Goal: Information Seeking & Learning: Learn about a topic

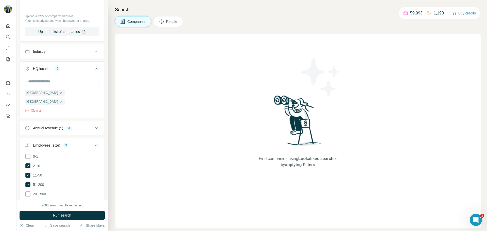
scroll to position [135, 0]
click at [57, 83] on input "text" at bounding box center [62, 81] width 75 height 9
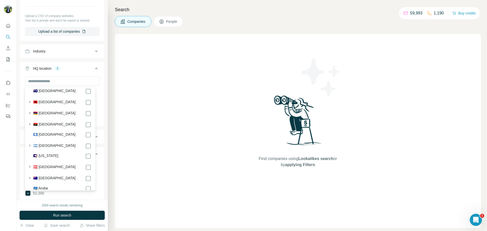
scroll to position [52, 0]
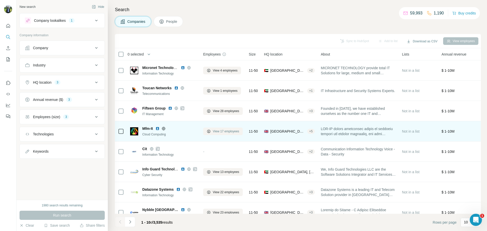
scroll to position [52, 0]
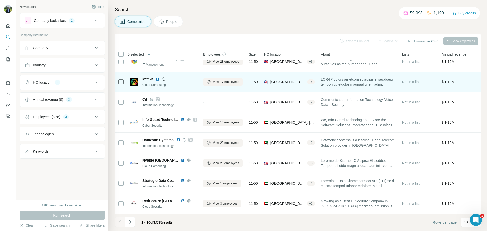
click at [159, 77] on img at bounding box center [158, 79] width 4 height 4
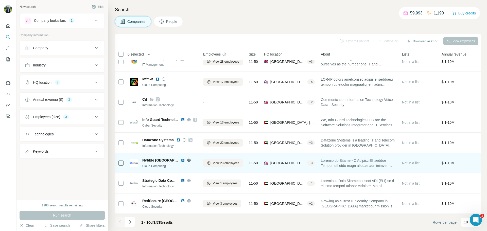
click at [181, 158] on img at bounding box center [183, 160] width 4 height 4
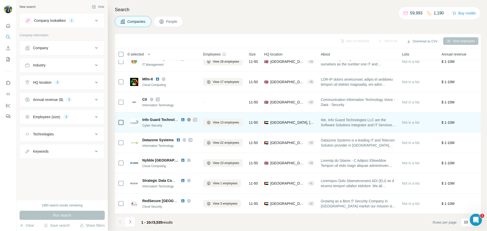
scroll to position [0, 0]
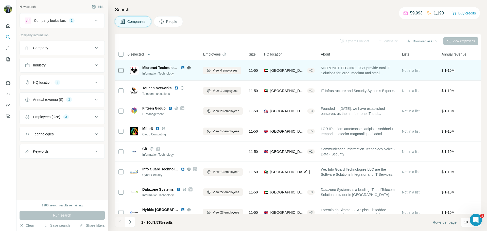
click at [183, 69] on img at bounding box center [183, 68] width 4 height 4
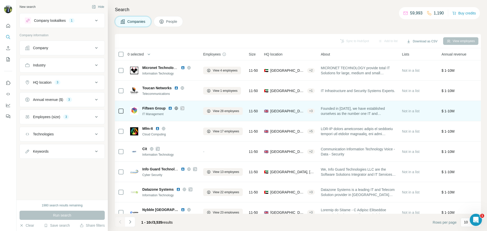
click at [183, 108] on icon at bounding box center [182, 108] width 3 height 4
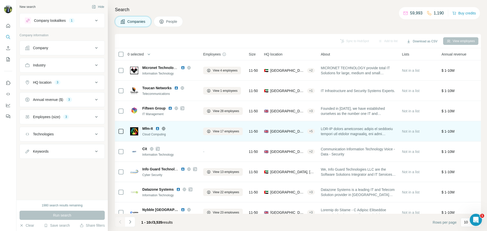
scroll to position [13, 0]
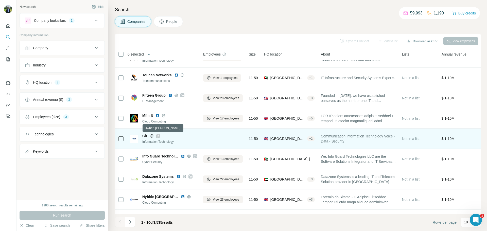
click at [157, 136] on icon at bounding box center [157, 136] width 3 height 4
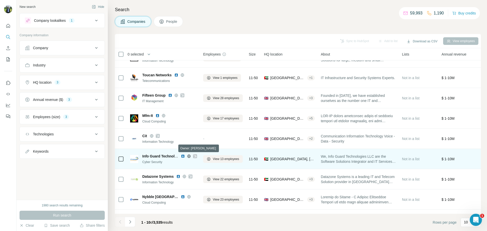
click at [195, 156] on icon at bounding box center [195, 156] width 3 height 4
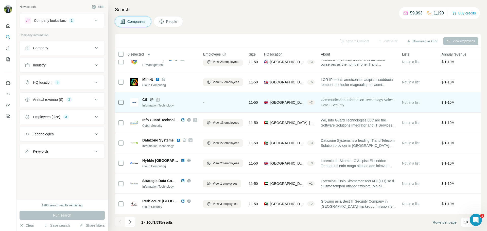
scroll to position [50, 0]
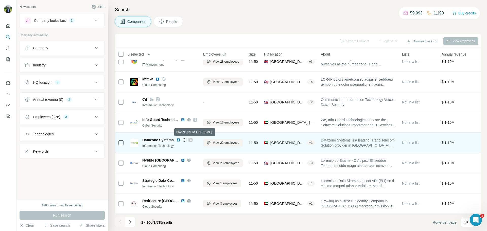
click at [190, 140] on icon at bounding box center [190, 140] width 3 height 4
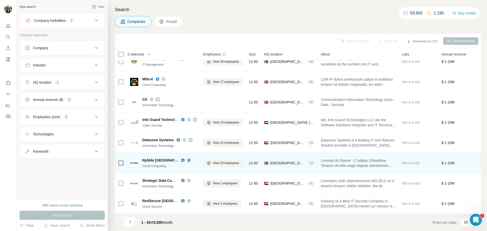
scroll to position [52, 0]
click at [181, 158] on img at bounding box center [183, 160] width 4 height 4
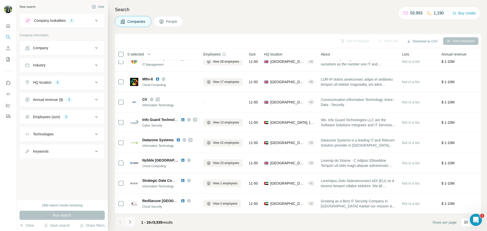
click at [134, 221] on button "Navigate to next page" at bounding box center [130, 222] width 10 height 10
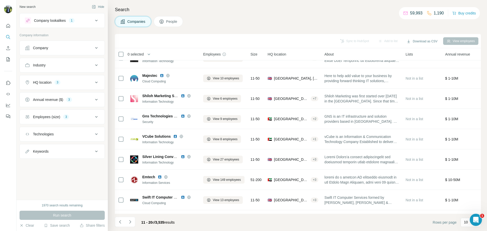
scroll to position [0, 0]
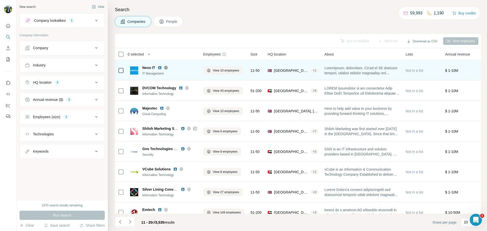
click at [158, 67] on img at bounding box center [160, 68] width 4 height 4
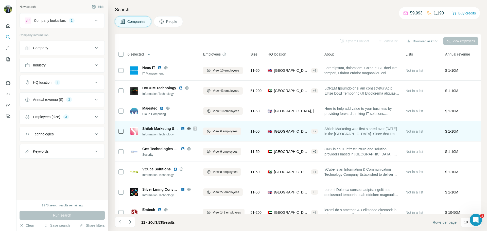
click at [184, 128] on img at bounding box center [183, 129] width 4 height 4
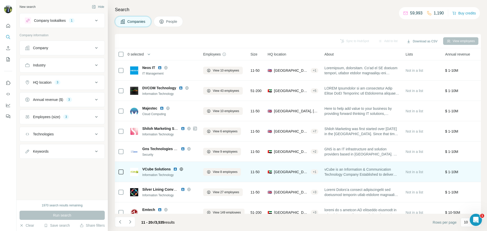
click at [175, 169] on img at bounding box center [175, 169] width 4 height 4
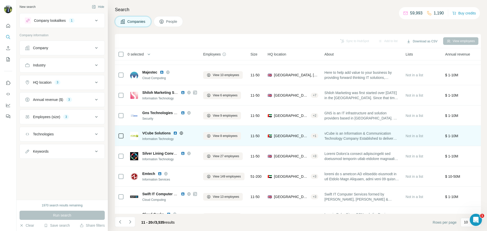
scroll to position [40, 0]
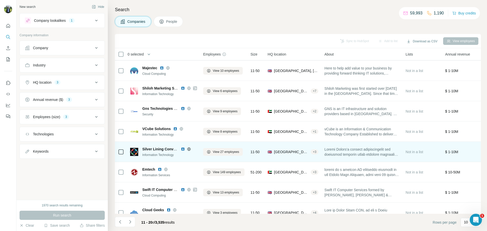
click at [183, 150] on img at bounding box center [183, 149] width 4 height 4
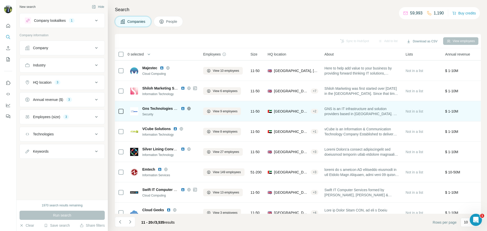
scroll to position [52, 0]
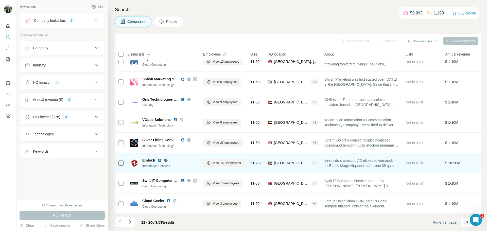
click at [161, 158] on img at bounding box center [160, 160] width 4 height 4
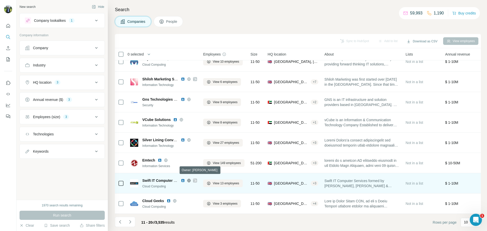
click at [195, 179] on icon at bounding box center [195, 180] width 3 height 3
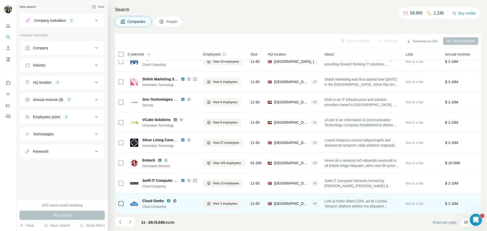
click at [169, 199] on img at bounding box center [169, 201] width 4 height 4
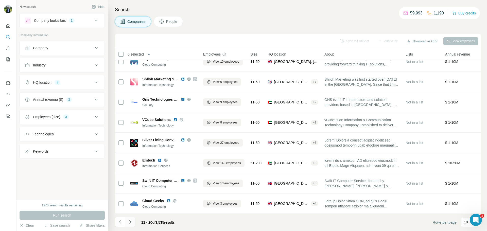
click at [131, 221] on icon "Navigate to next page" at bounding box center [130, 222] width 5 height 5
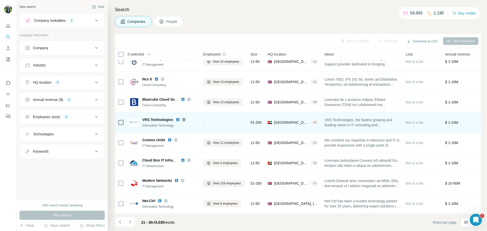
scroll to position [0, 0]
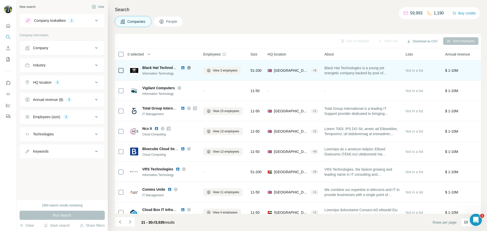
click at [185, 70] on div "Black Hat Technologies Private" at bounding box center [169, 67] width 55 height 5
click at [182, 68] on img at bounding box center [183, 68] width 4 height 4
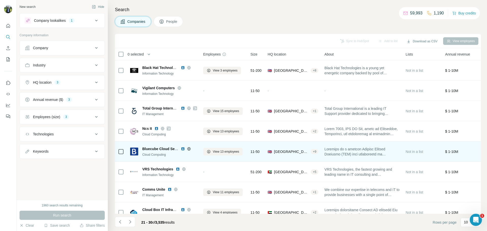
click at [183, 148] on img at bounding box center [183, 149] width 4 height 4
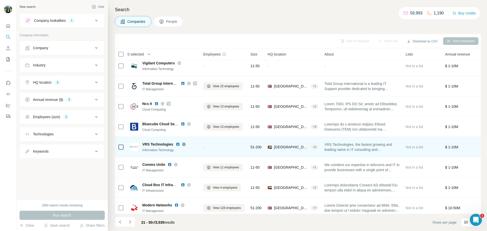
scroll to position [52, 0]
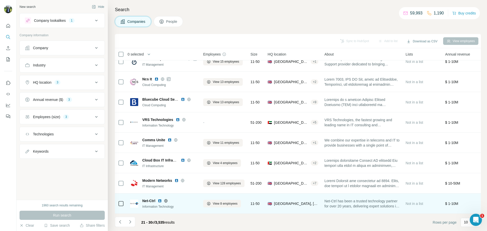
click at [160, 199] on img at bounding box center [160, 201] width 4 height 4
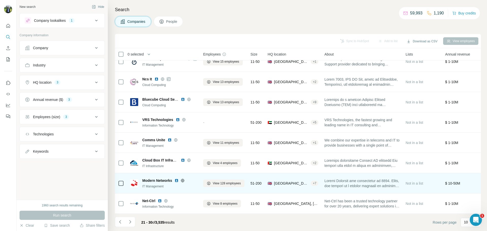
click at [178, 179] on img at bounding box center [177, 181] width 4 height 4
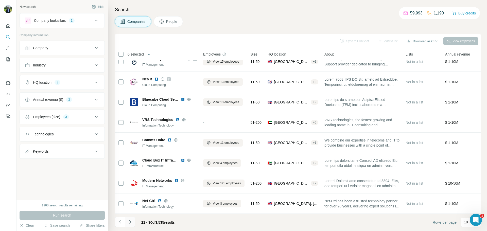
click at [131, 223] on icon "Navigate to next page" at bounding box center [130, 222] width 5 height 5
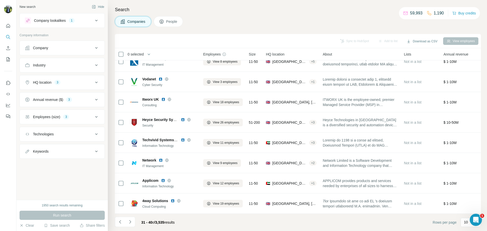
scroll to position [0, 0]
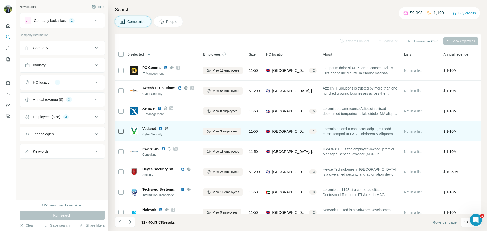
click at [162, 128] on img at bounding box center [161, 129] width 4 height 4
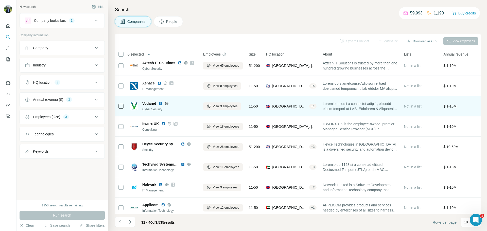
scroll to position [25, 0]
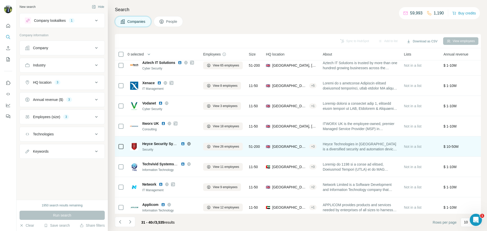
click at [183, 144] on img at bounding box center [183, 144] width 4 height 4
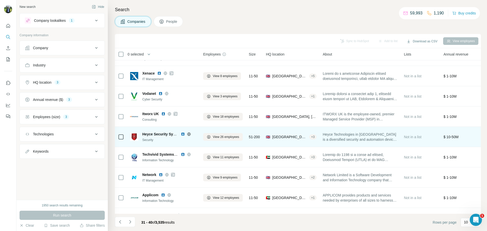
scroll to position [36, 0]
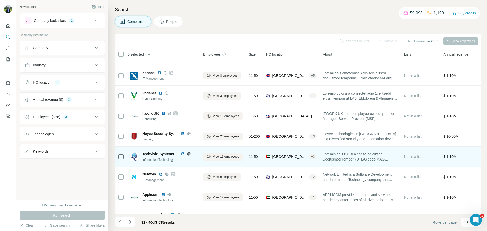
click at [182, 153] on img at bounding box center [183, 154] width 4 height 4
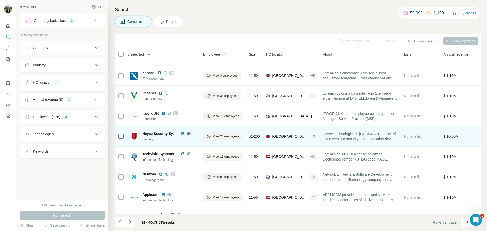
scroll to position [52, 0]
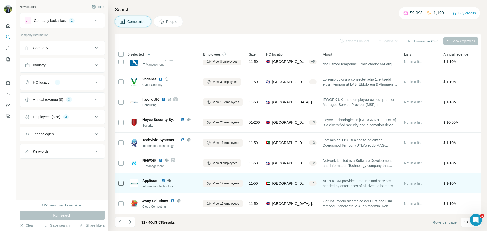
click at [165, 179] on img at bounding box center [163, 181] width 4 height 4
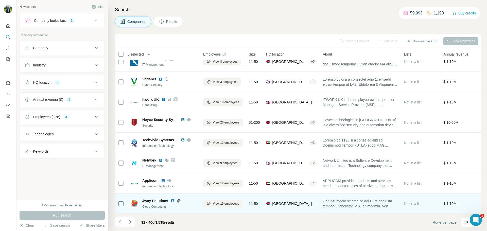
click at [172, 199] on img at bounding box center [173, 201] width 4 height 4
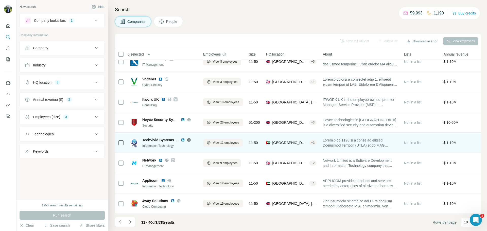
click at [182, 138] on img at bounding box center [183, 140] width 4 height 4
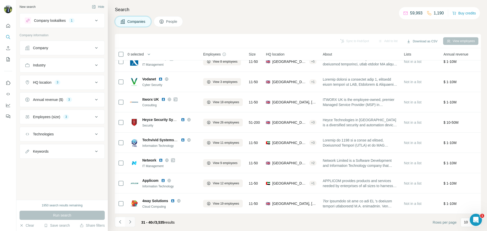
click at [133, 224] on icon "Navigate to next page" at bounding box center [130, 222] width 5 height 5
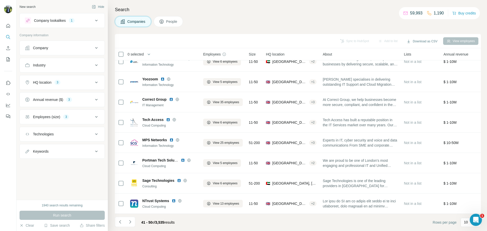
scroll to position [0, 0]
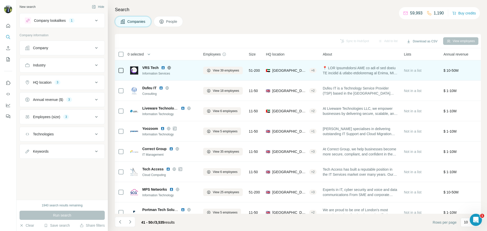
click at [162, 69] on img at bounding box center [163, 68] width 4 height 4
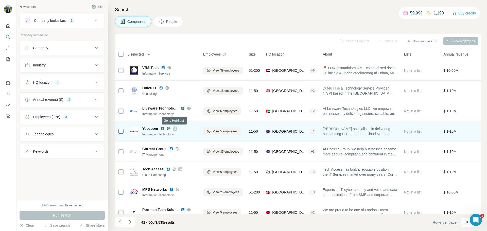
click at [175, 128] on icon at bounding box center [174, 129] width 3 height 4
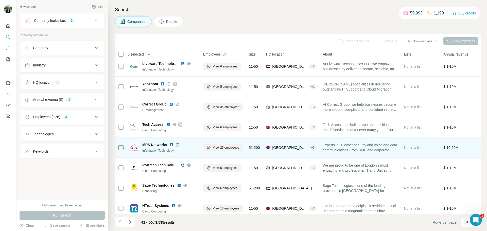
scroll to position [48, 0]
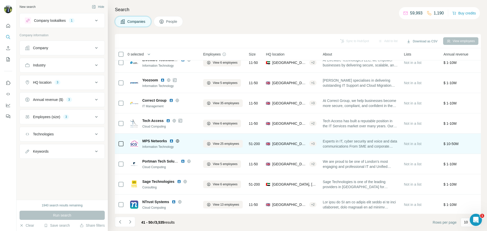
click at [170, 141] on img at bounding box center [172, 141] width 4 height 4
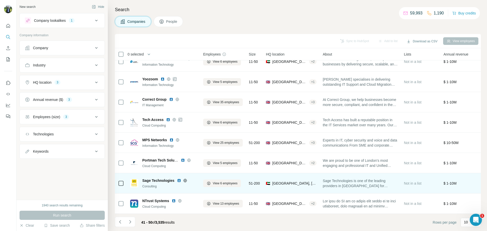
scroll to position [52, 0]
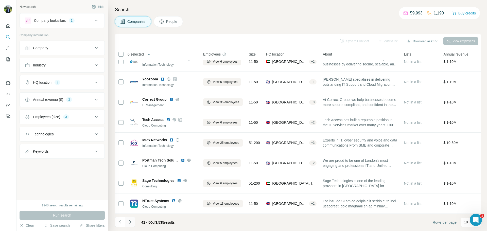
click at [130, 223] on icon "Navigate to next page" at bounding box center [130, 222] width 5 height 5
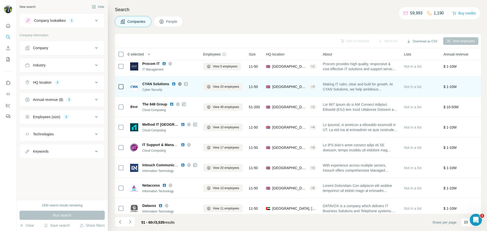
scroll to position [0, 0]
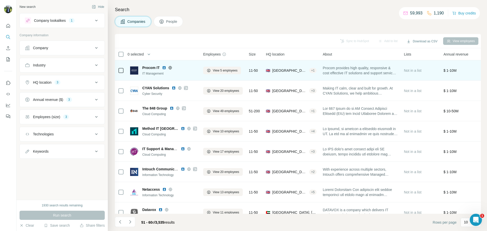
click at [165, 68] on img at bounding box center [164, 68] width 4 height 4
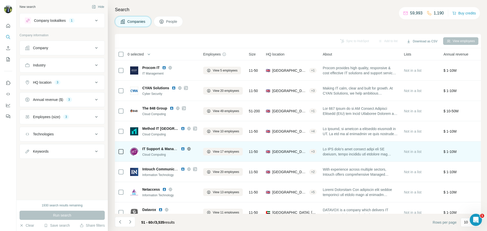
click at [182, 149] on img at bounding box center [183, 149] width 4 height 4
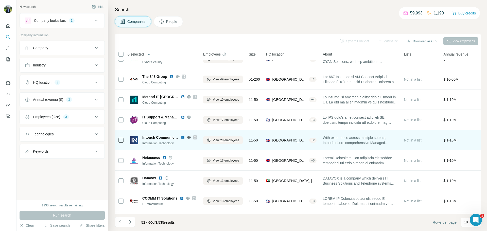
scroll to position [32, 0]
click at [194, 137] on icon at bounding box center [195, 137] width 3 height 4
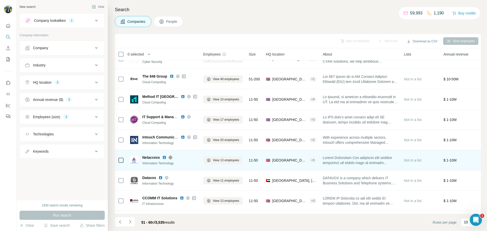
scroll to position [52, 0]
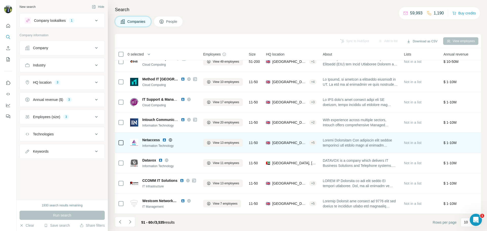
click at [165, 138] on img at bounding box center [164, 140] width 4 height 4
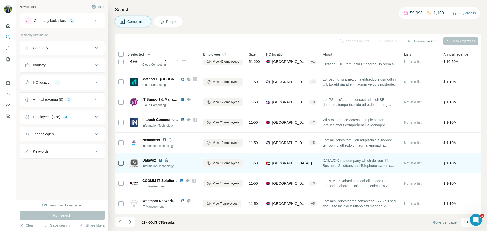
click at [160, 159] on img at bounding box center [161, 160] width 4 height 4
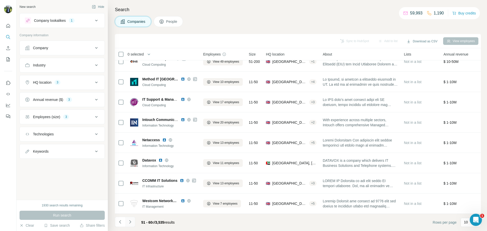
click at [132, 222] on icon "Navigate to next page" at bounding box center [130, 222] width 5 height 5
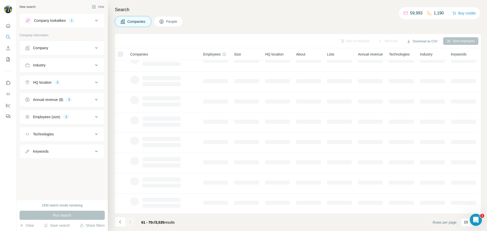
scroll to position [0, 0]
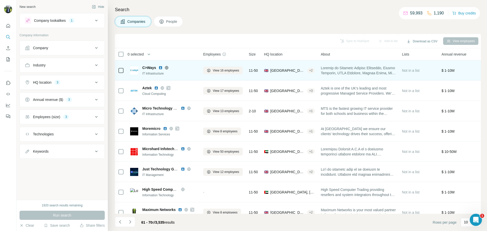
click at [161, 66] on img at bounding box center [161, 68] width 4 height 4
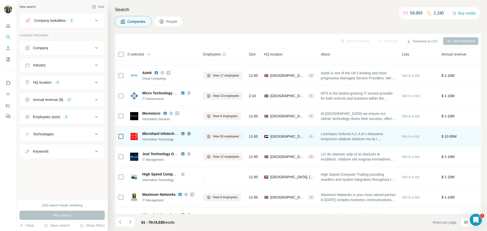
scroll to position [15, 0]
click at [182, 133] on img at bounding box center [183, 134] width 4 height 4
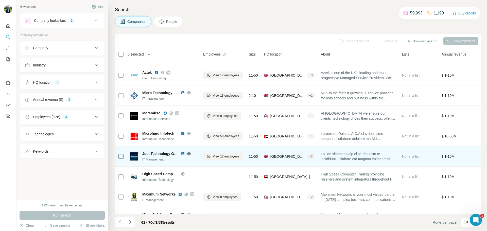
scroll to position [41, 0]
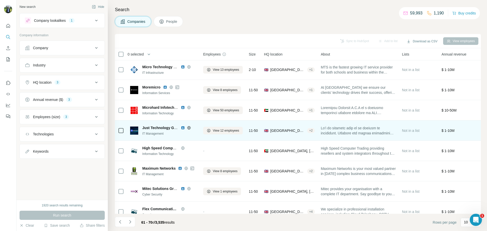
click at [182, 128] on img at bounding box center [183, 128] width 4 height 4
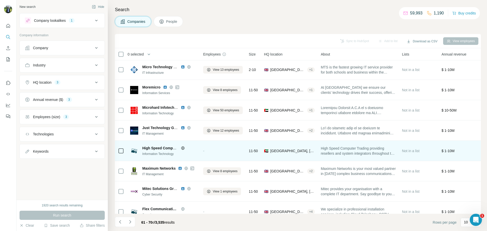
scroll to position [52, 0]
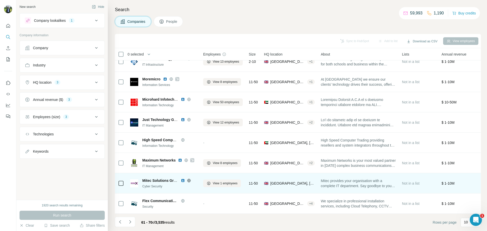
click at [182, 179] on img at bounding box center [183, 181] width 4 height 4
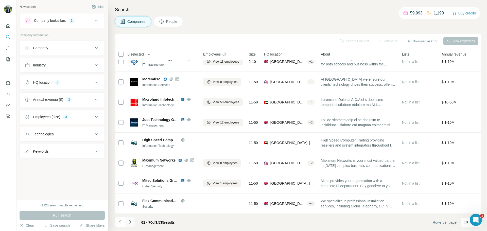
click at [132, 221] on icon "Navigate to next page" at bounding box center [130, 222] width 5 height 5
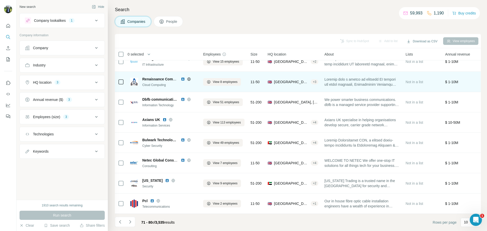
scroll to position [0, 0]
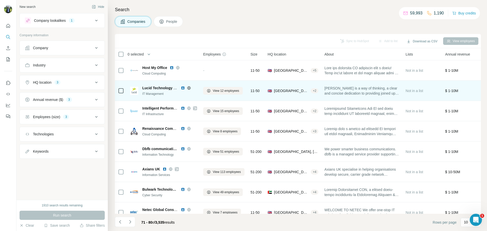
click at [183, 87] on img at bounding box center [183, 88] width 4 height 4
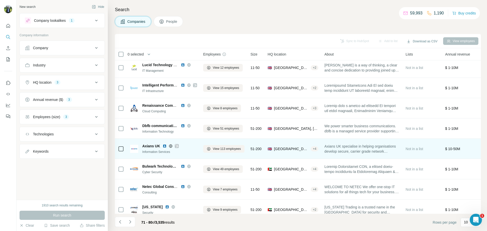
scroll to position [24, 0]
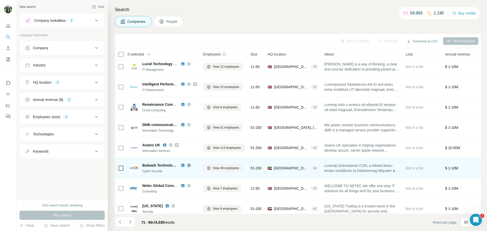
click at [182, 165] on img at bounding box center [183, 166] width 4 height 4
